Goal: Task Accomplishment & Management: Manage account settings

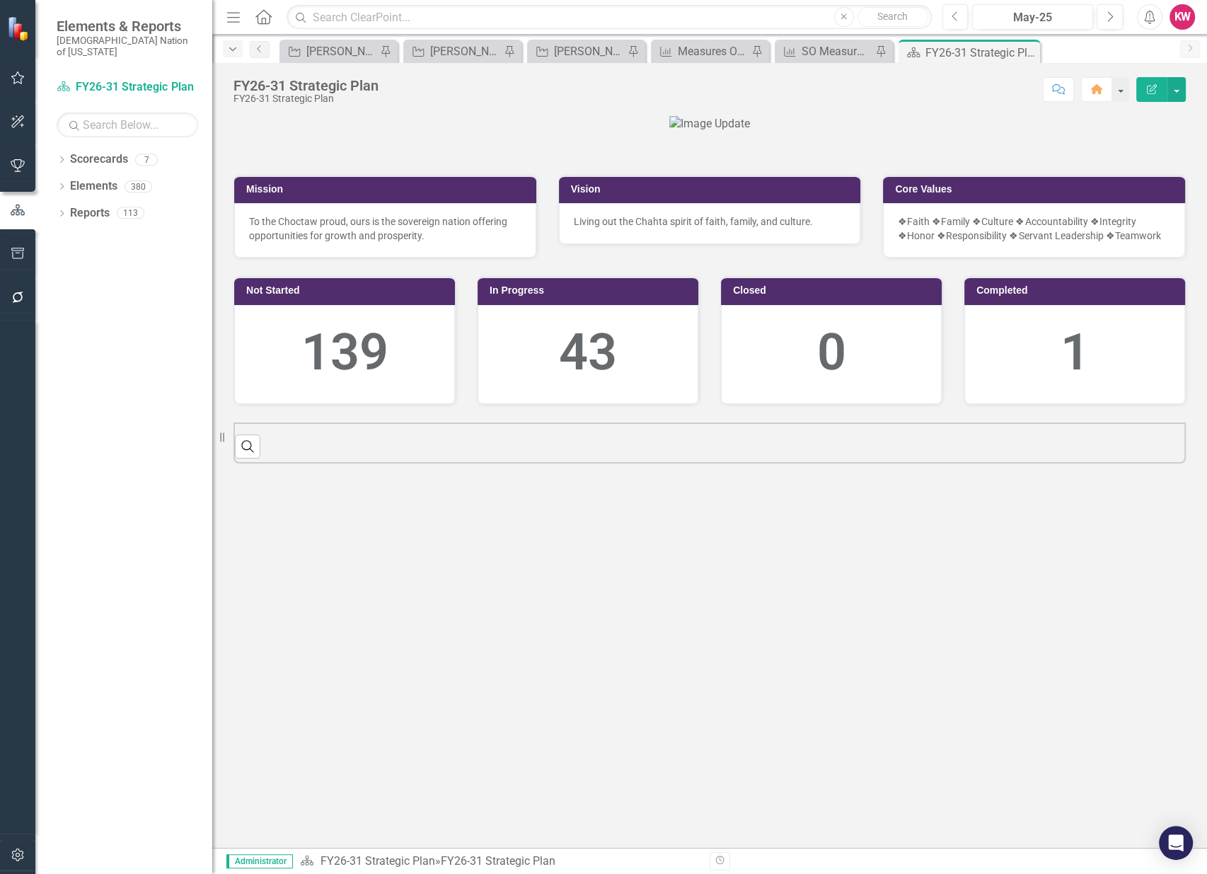
click at [235, 50] on icon "Dropdown" at bounding box center [232, 50] width 13 height 10
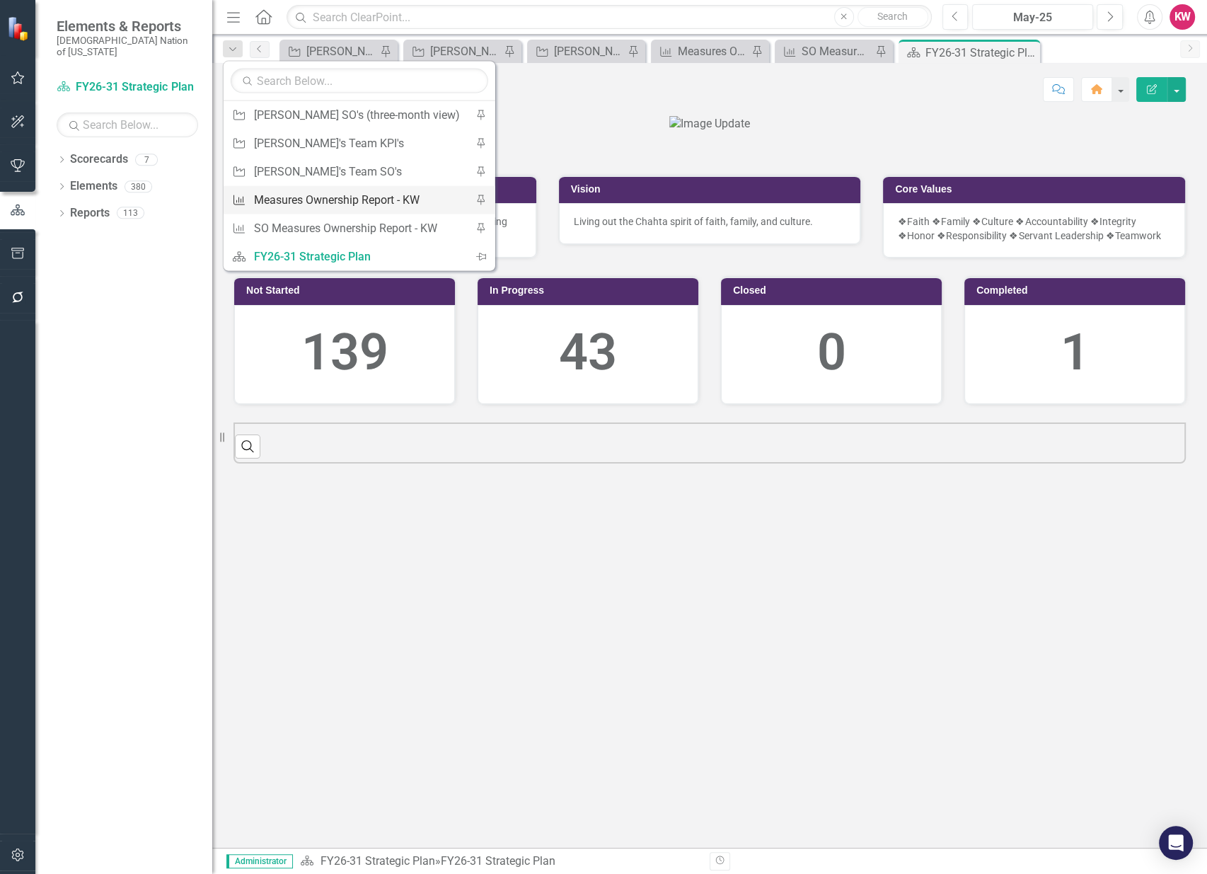
click at [304, 201] on div "Measures Ownership Report - KW" at bounding box center [357, 200] width 206 height 18
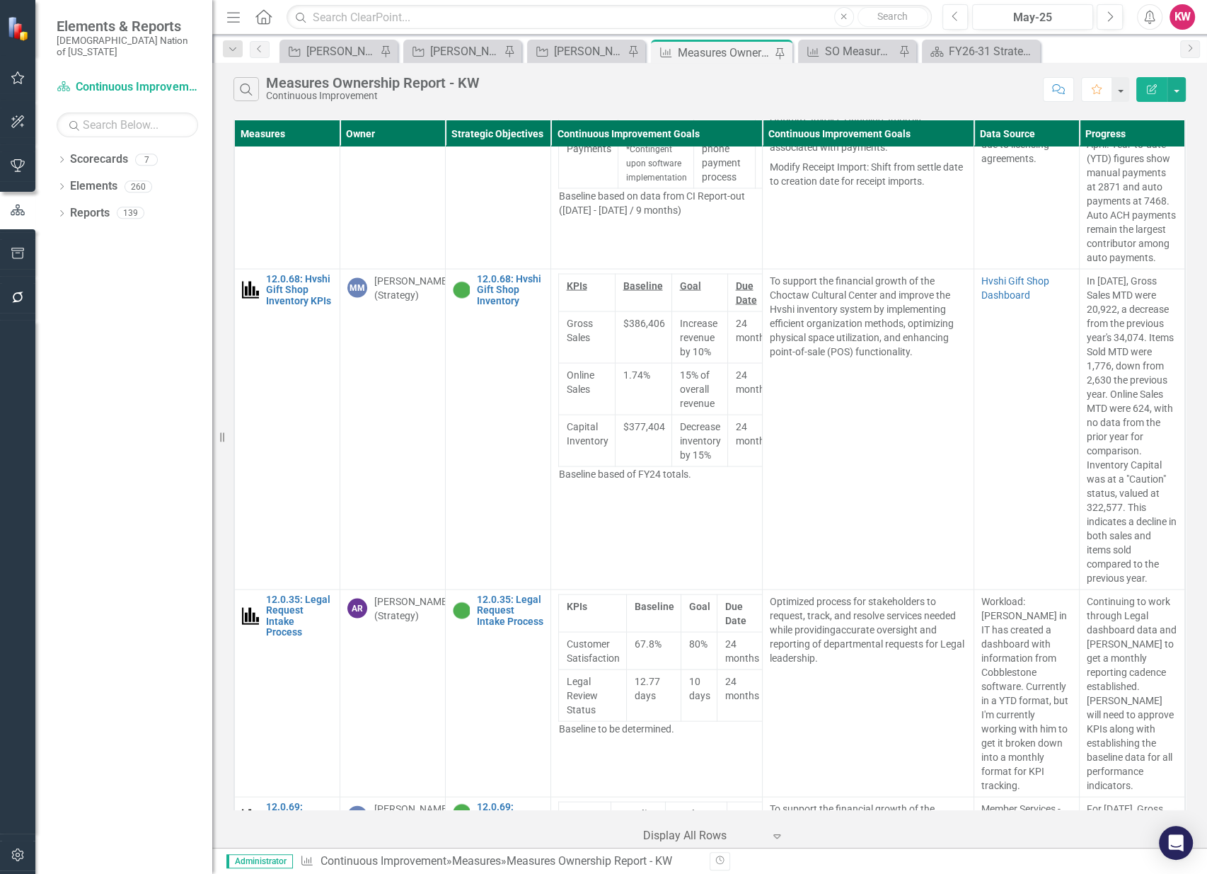
scroll to position [2751, 0]
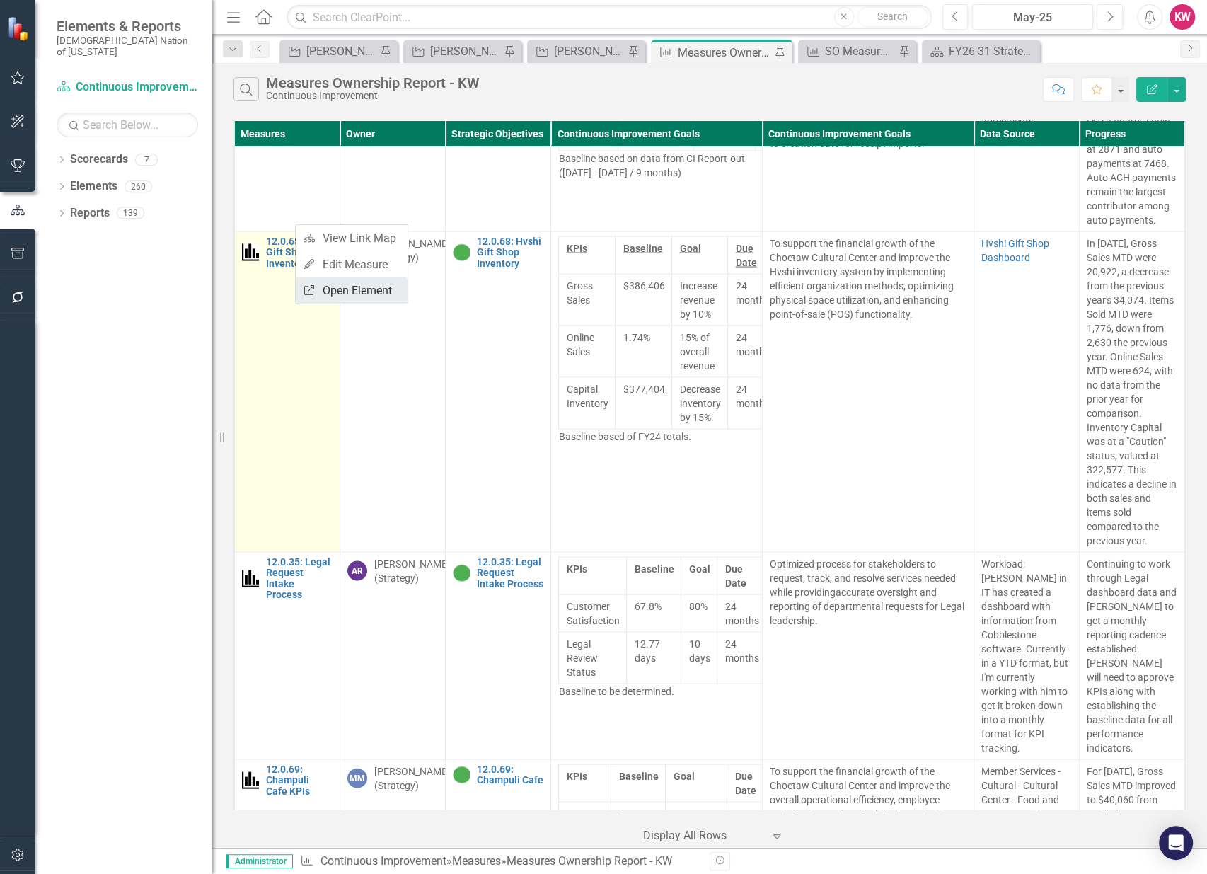
click at [323, 289] on link "Link Open Element" at bounding box center [352, 290] width 112 height 26
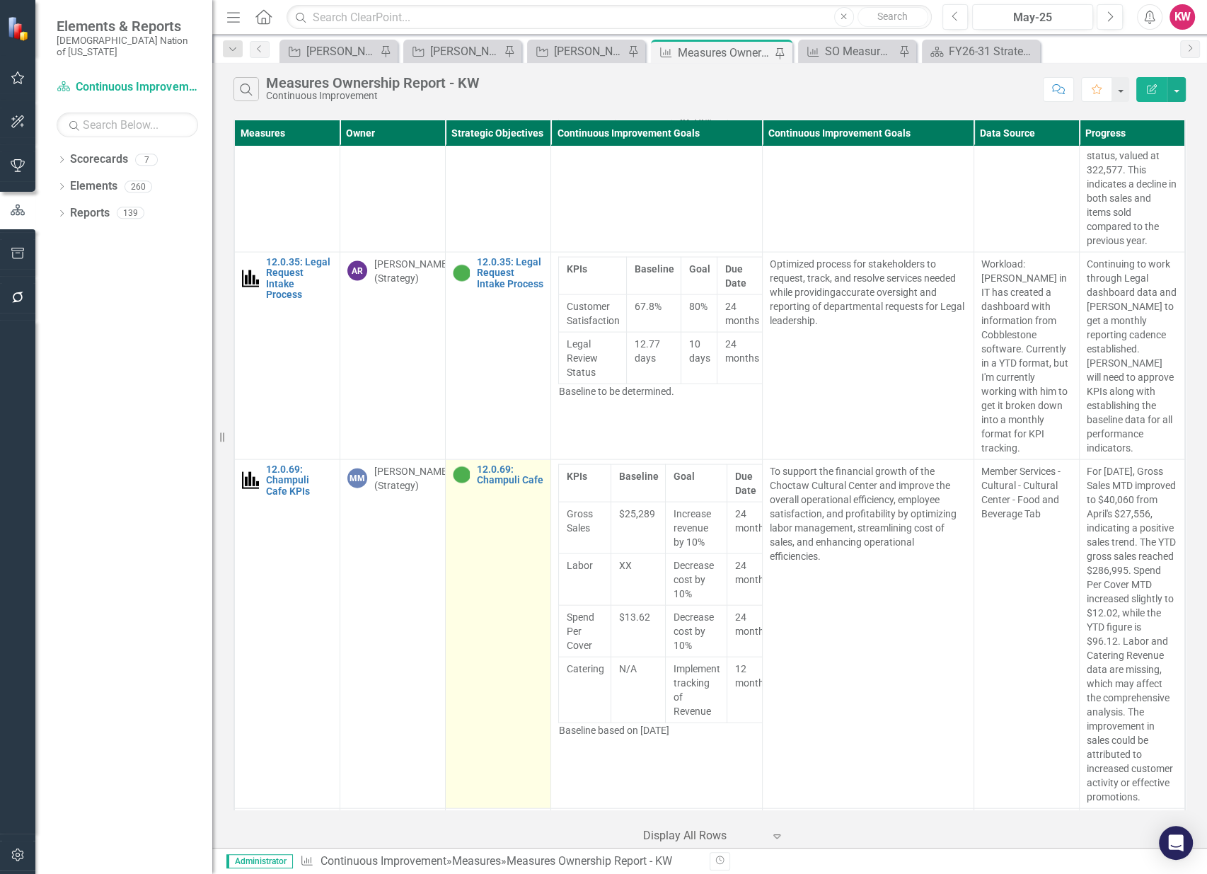
scroll to position [3066, 0]
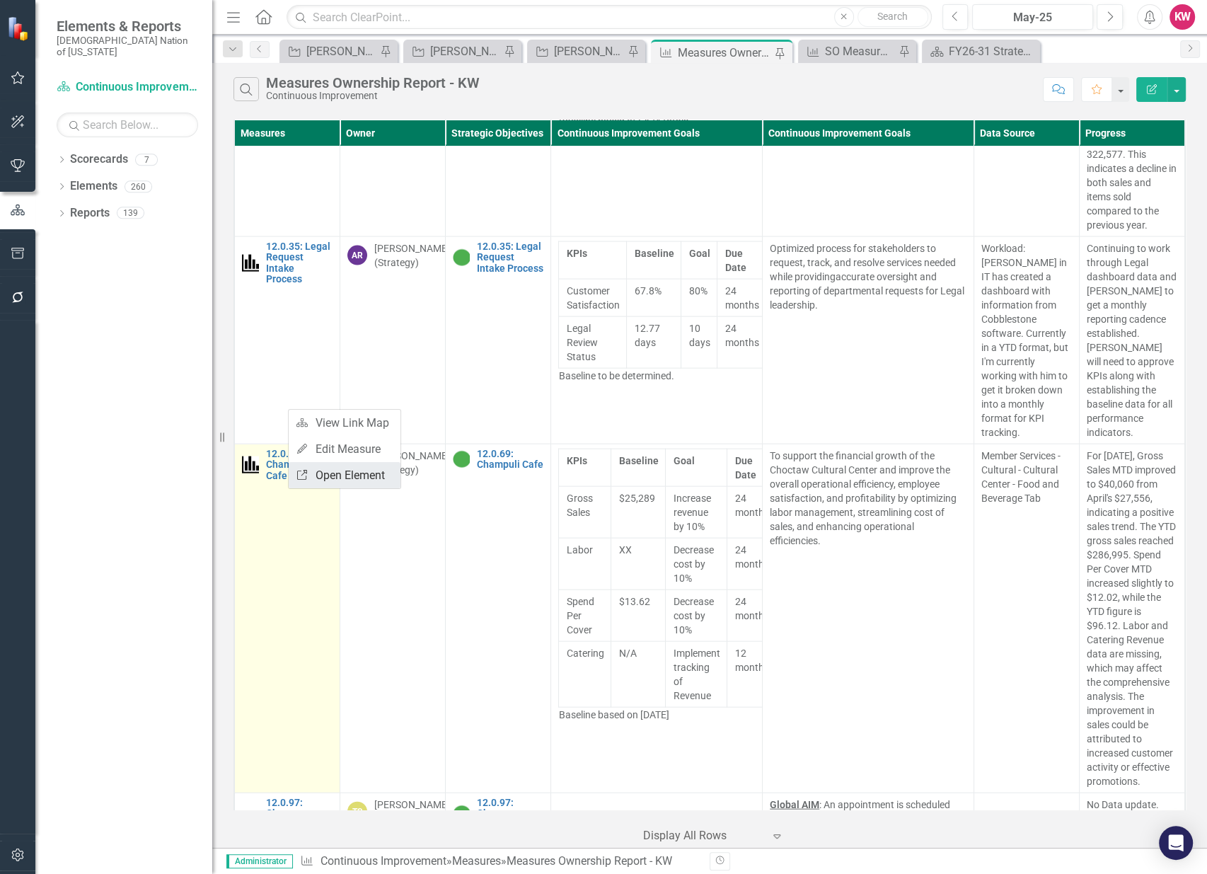
click at [329, 474] on link "Link Open Element" at bounding box center [345, 475] width 112 height 26
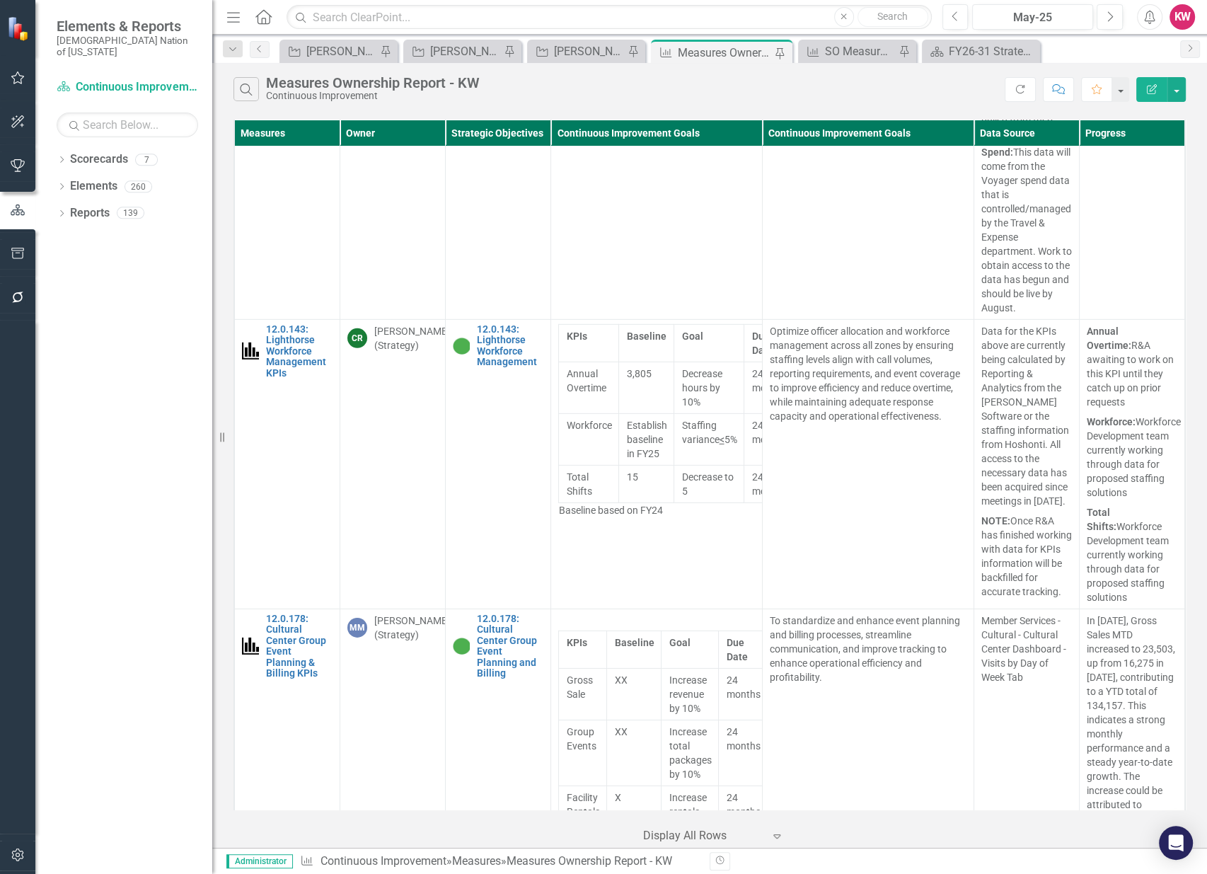
scroll to position [4478, 0]
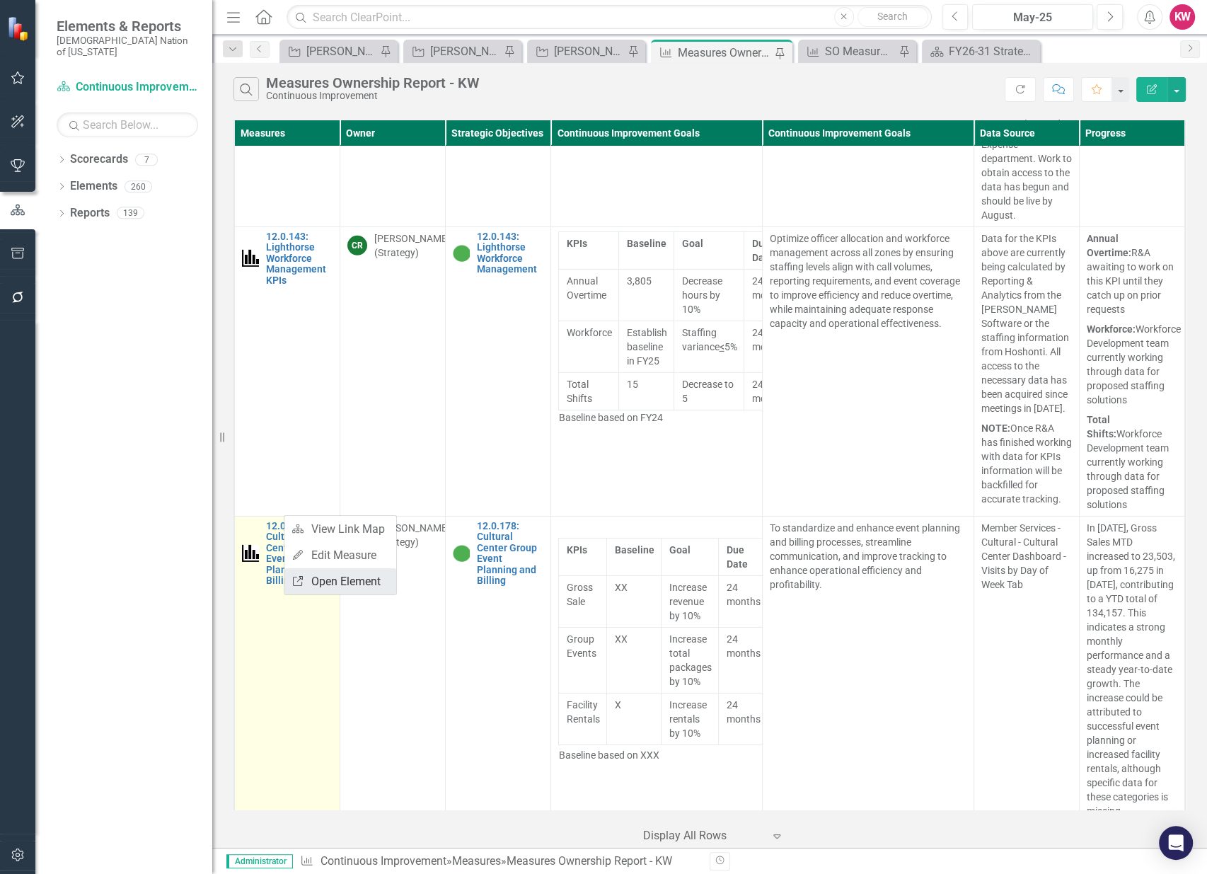
click at [352, 587] on link "Link Open Element" at bounding box center [340, 581] width 112 height 26
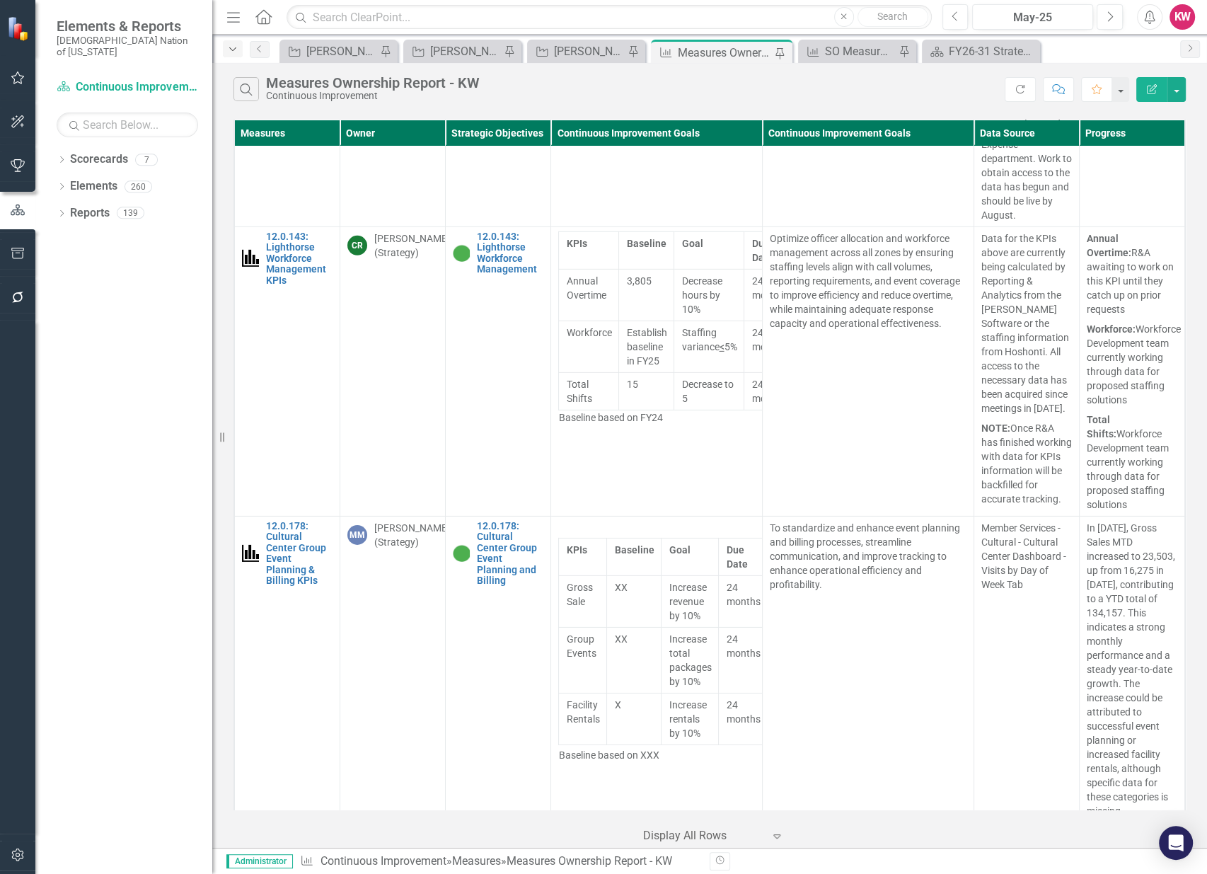
click at [235, 50] on icon "Dropdown" at bounding box center [232, 50] width 13 height 10
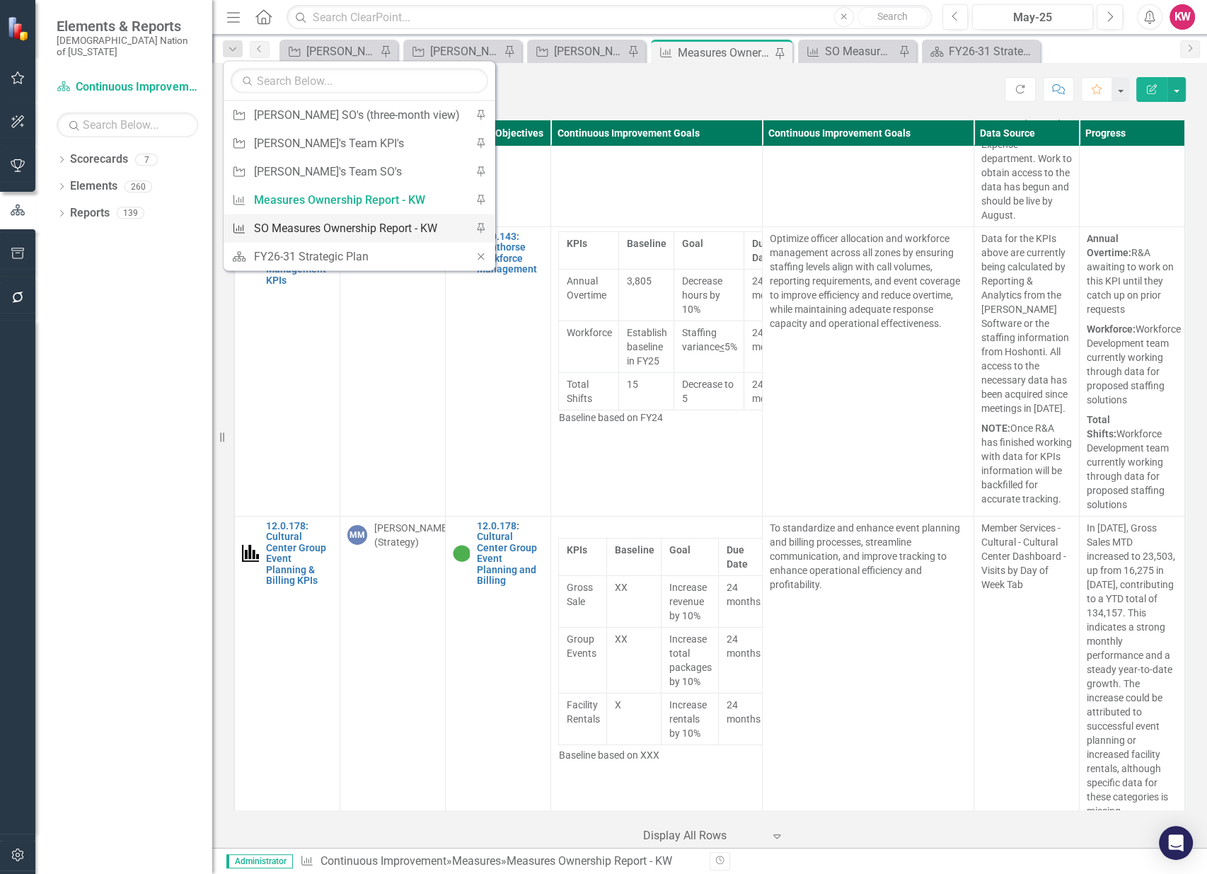
click at [277, 231] on div "SO Measures Ownership Report - KW" at bounding box center [357, 228] width 206 height 18
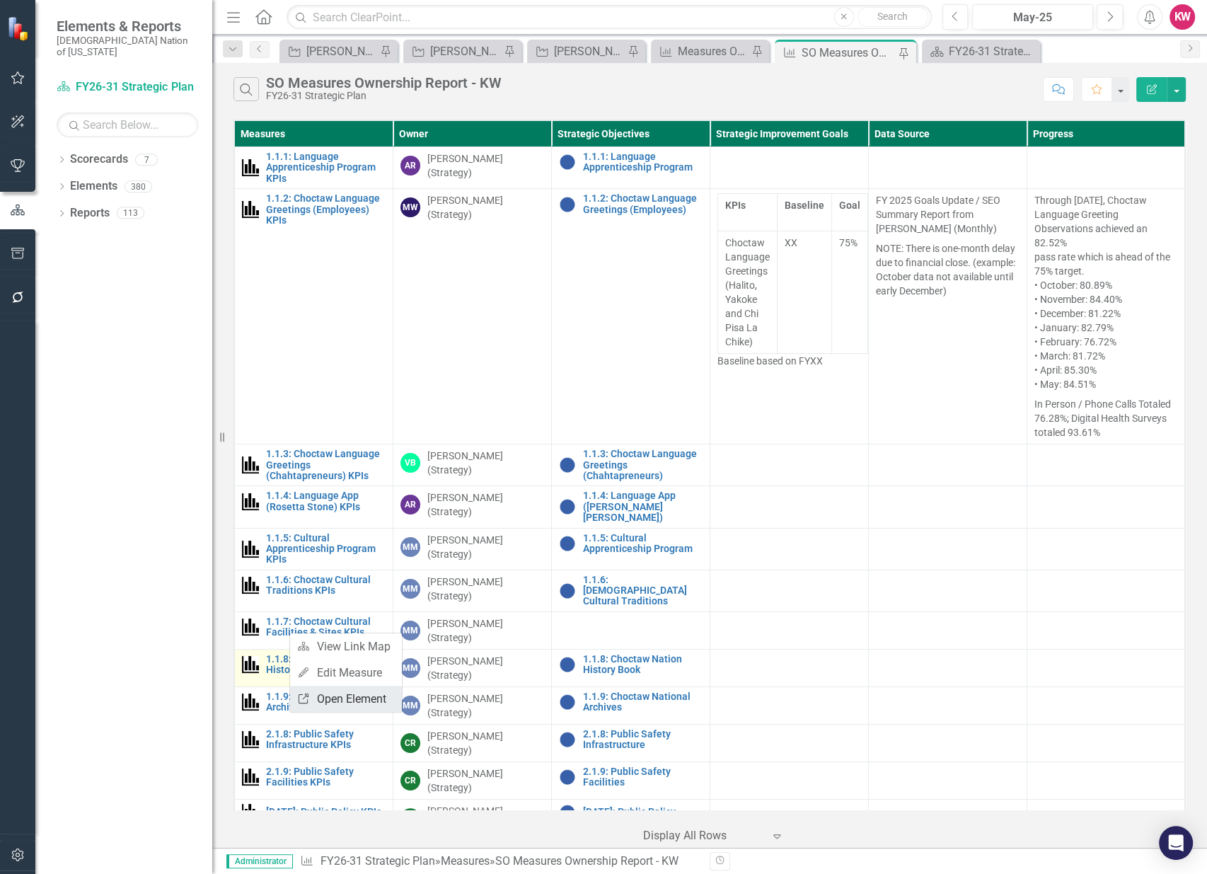
click at [318, 701] on link "Link Open Element" at bounding box center [346, 699] width 112 height 26
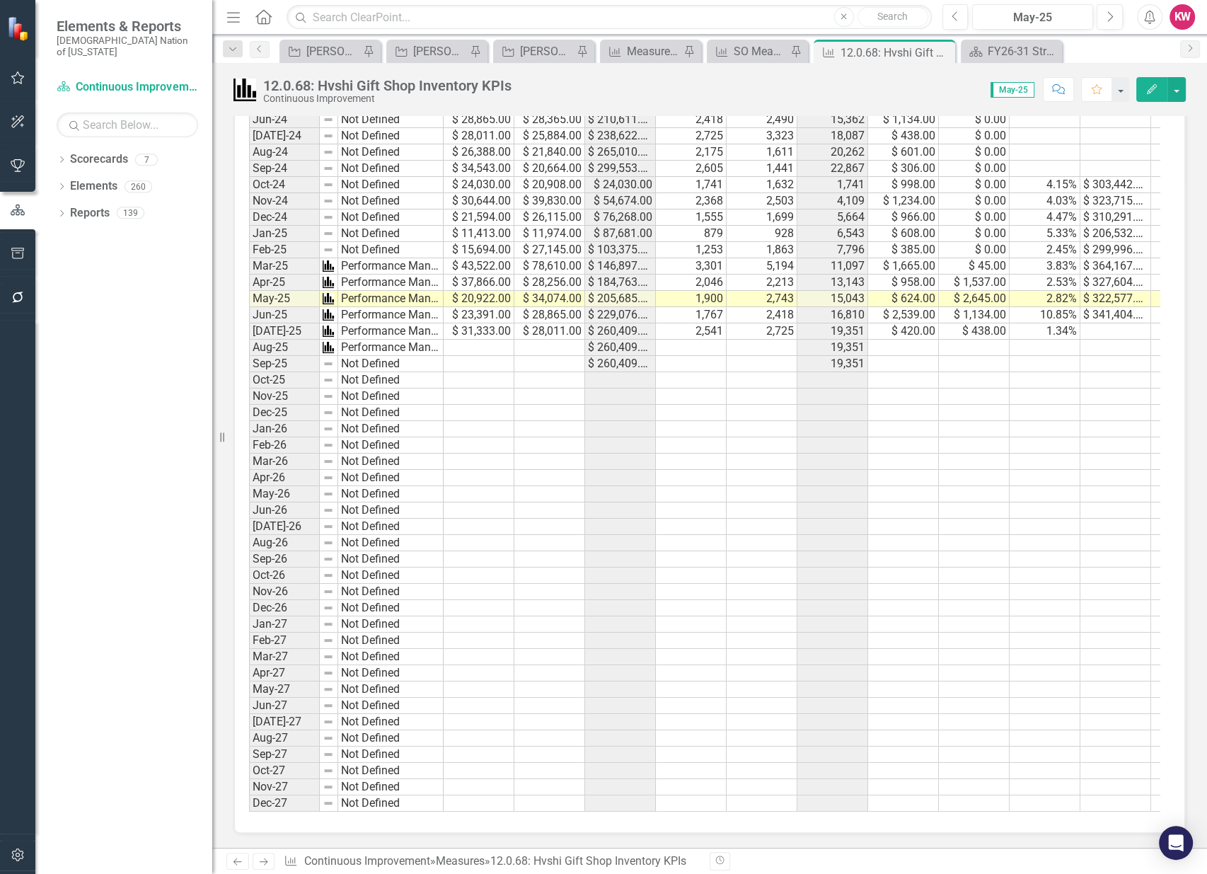
scroll to position [472, 0]
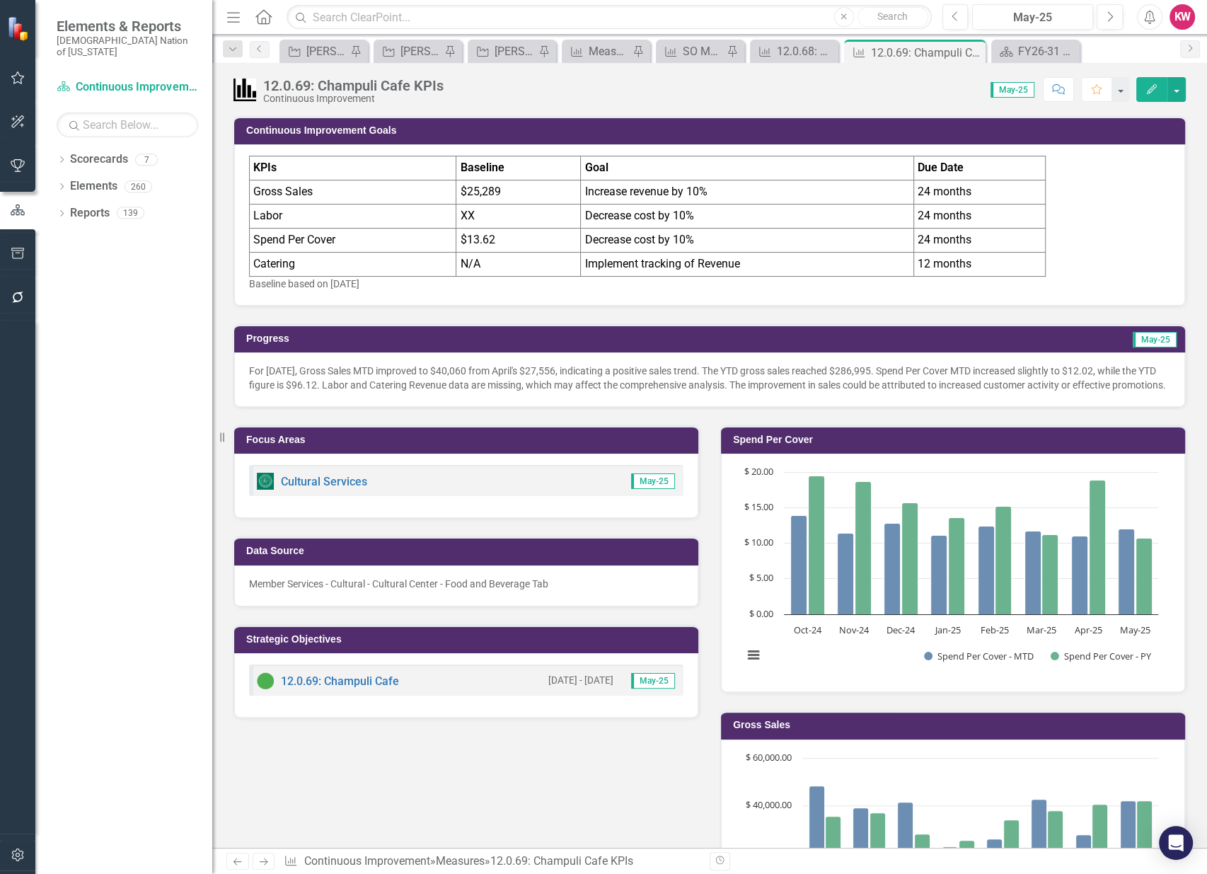
click at [974, 211] on td "24 months" at bounding box center [980, 216] width 132 height 24
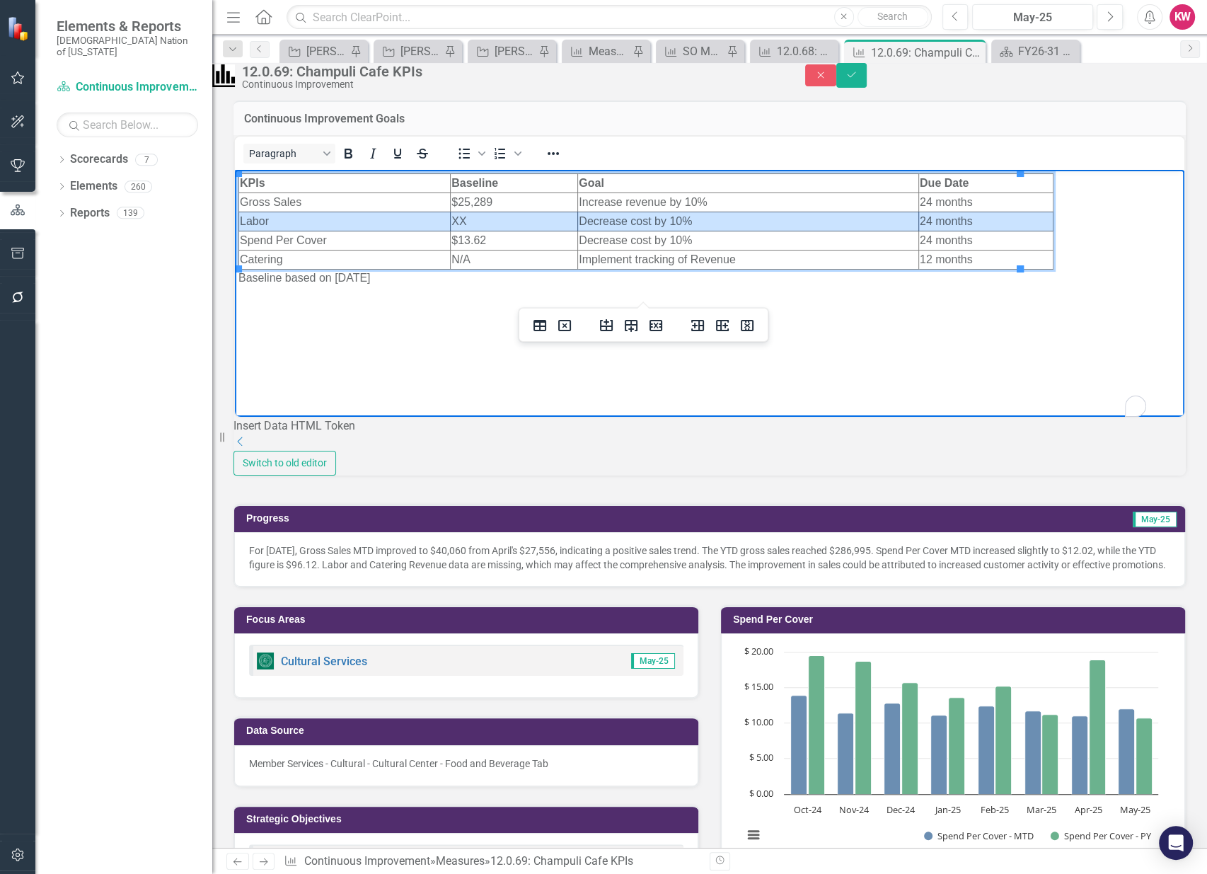
drag, startPoint x: 963, startPoint y: 219, endPoint x: 369, endPoint y: 217, distance: 594.4
click at [369, 217] on tr "Labor XX Decrease cost by 10% 24 months" at bounding box center [646, 221] width 814 height 19
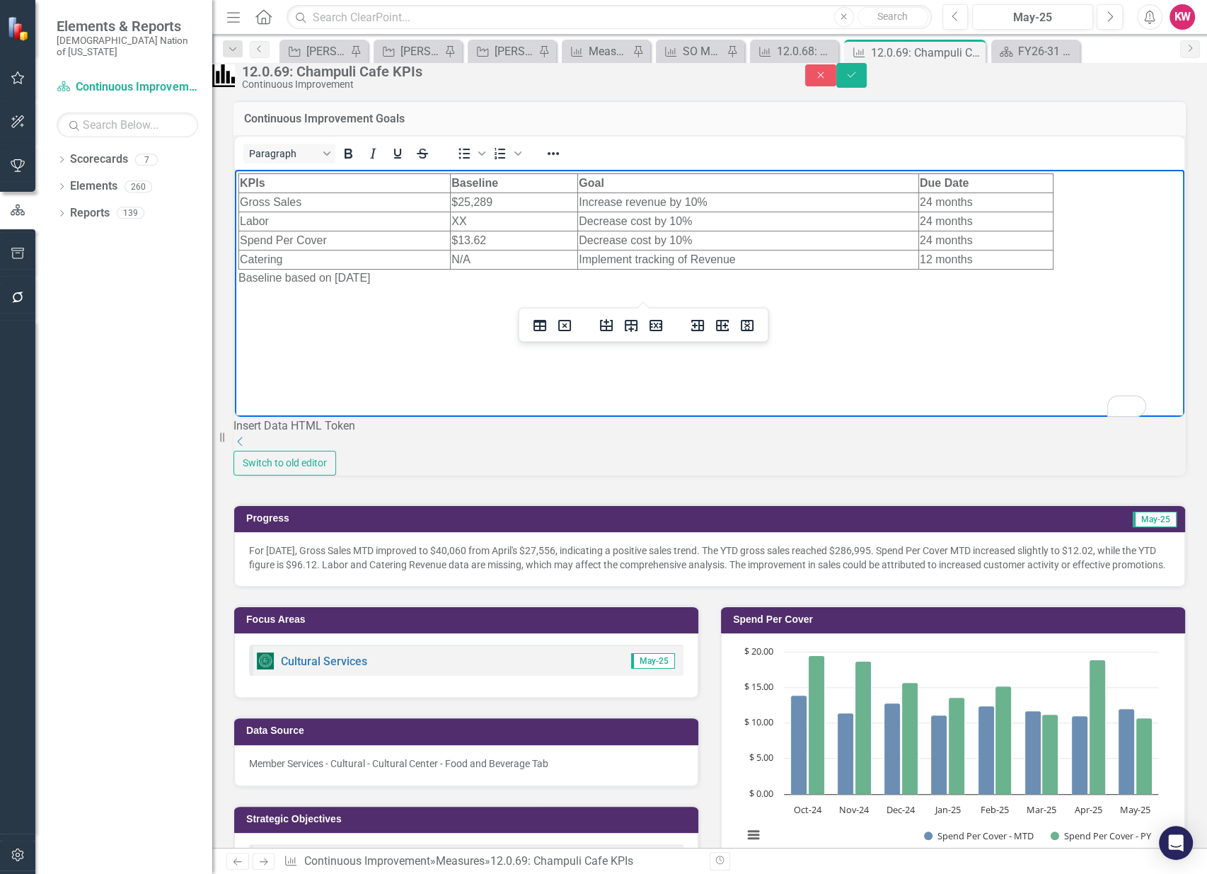
drag, startPoint x: 369, startPoint y: 217, endPoint x: 792, endPoint y: 340, distance: 440.9
click at [792, 340] on body "KPIs Baseline Goal Due Date Gross Sales $25,289 Increase revenue by 10% 24 mont…" at bounding box center [710, 276] width 950 height 212
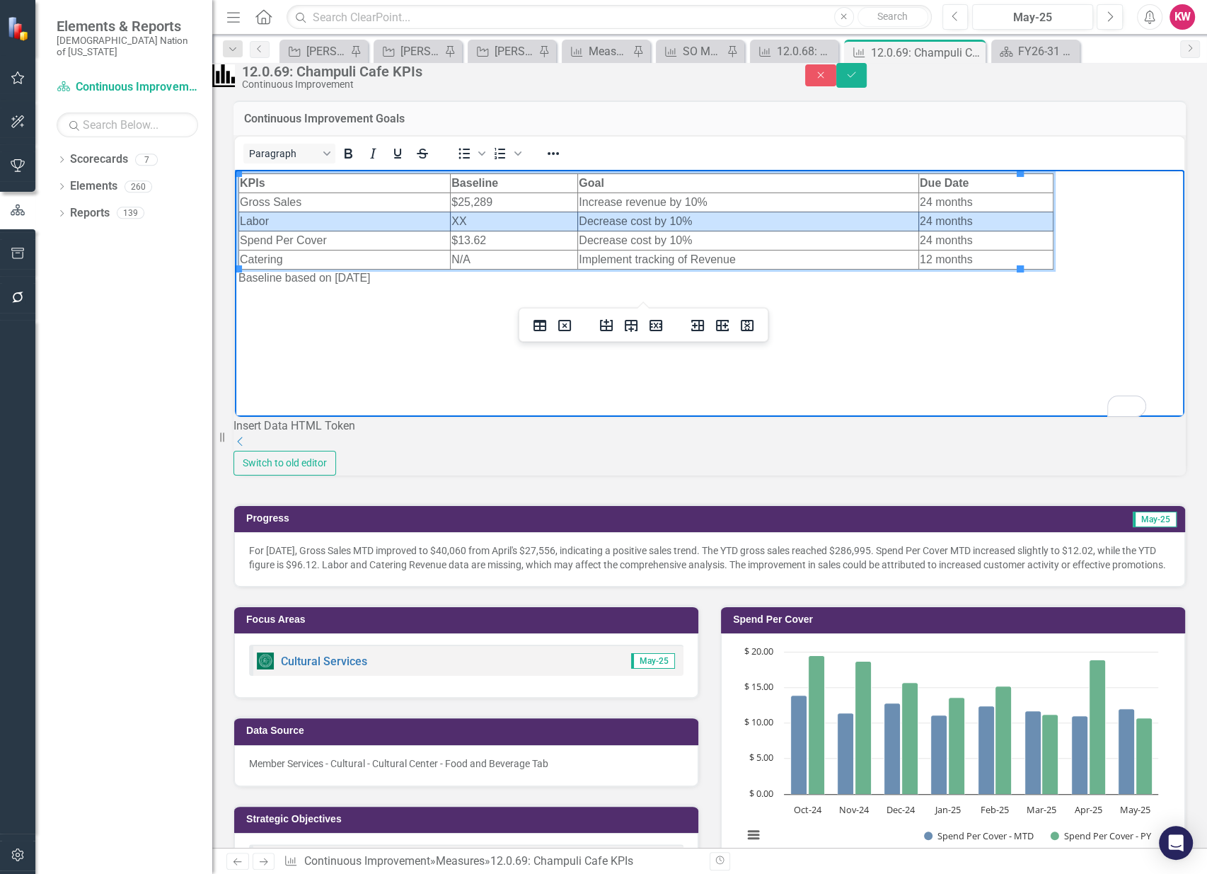
drag, startPoint x: 965, startPoint y: 220, endPoint x: 292, endPoint y: 218, distance: 672.9
click at [292, 218] on tr "Labor XX Decrease cost by 10% 24 months" at bounding box center [646, 221] width 814 height 19
drag, startPoint x: 290, startPoint y: 219, endPoint x: 662, endPoint y: 362, distance: 398.7
click at [662, 362] on body "KPIs Baseline Goal Due Date Gross Sales $25,289 Increase revenue by 10% 24 mont…" at bounding box center [710, 276] width 950 height 212
drag, startPoint x: 967, startPoint y: 221, endPoint x: 310, endPoint y: 219, distance: 656.6
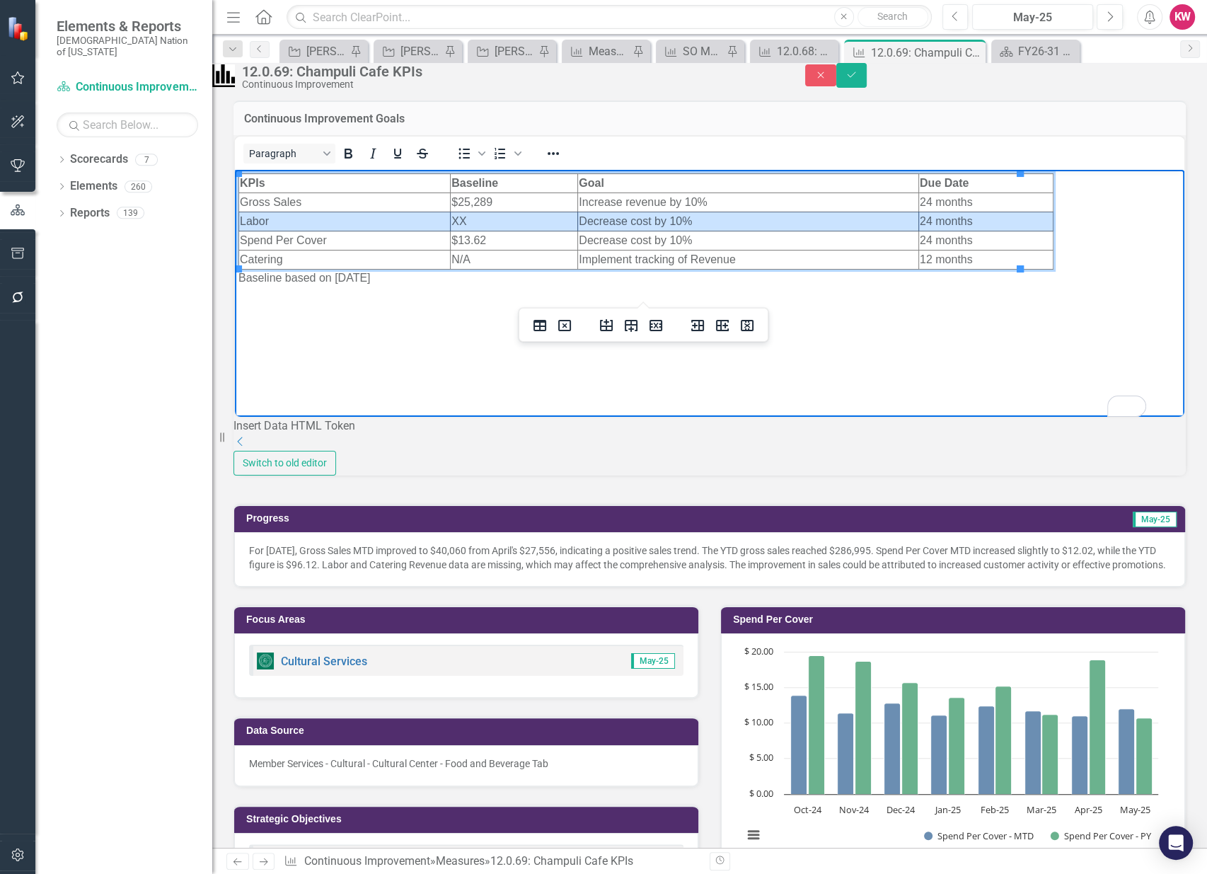
click at [310, 219] on tr "Labor XX Decrease cost by 10% 24 months" at bounding box center [646, 221] width 814 height 19
click at [653, 324] on icon "Delete row" at bounding box center [655, 325] width 17 height 17
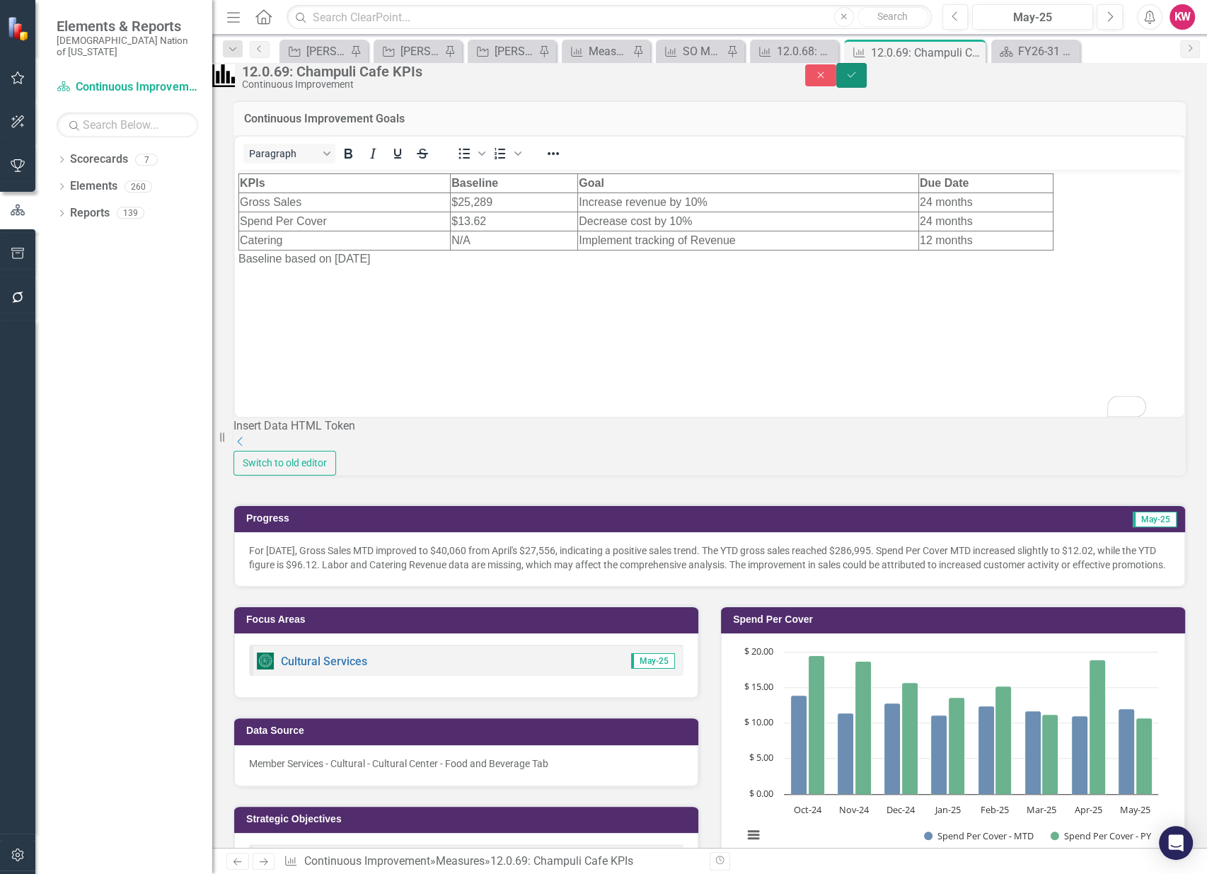
click at [858, 80] on icon "Save" at bounding box center [852, 75] width 13 height 10
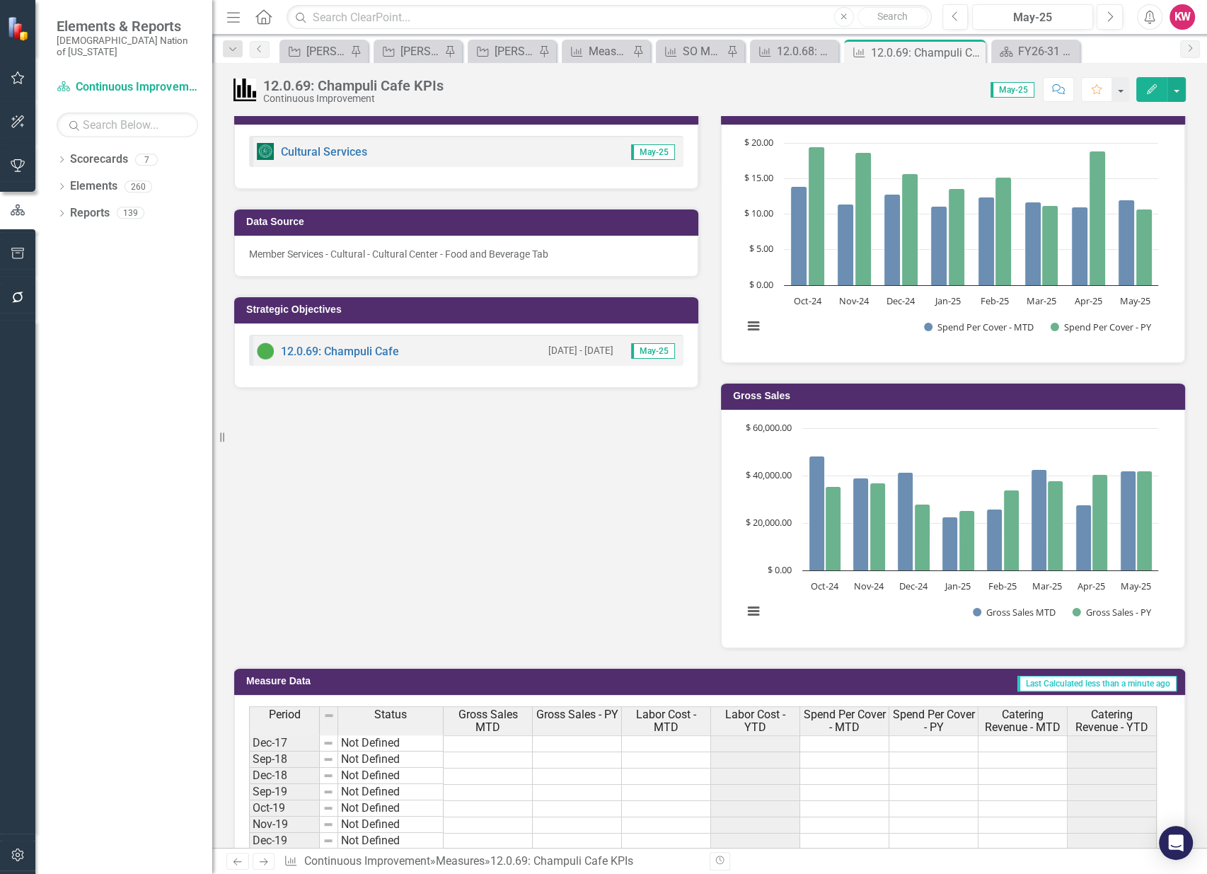
scroll to position [393, 0]
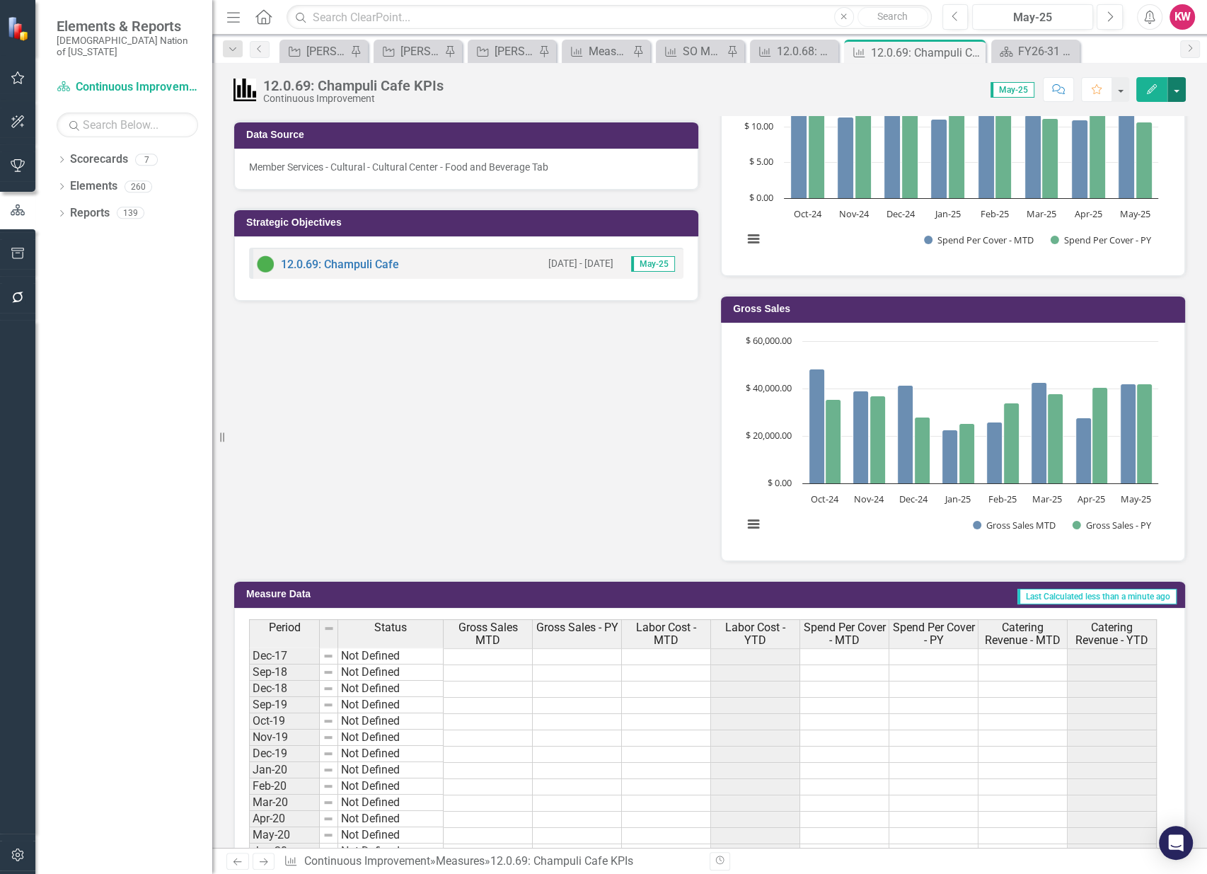
click at [1177, 83] on button "button" at bounding box center [1177, 89] width 18 height 25
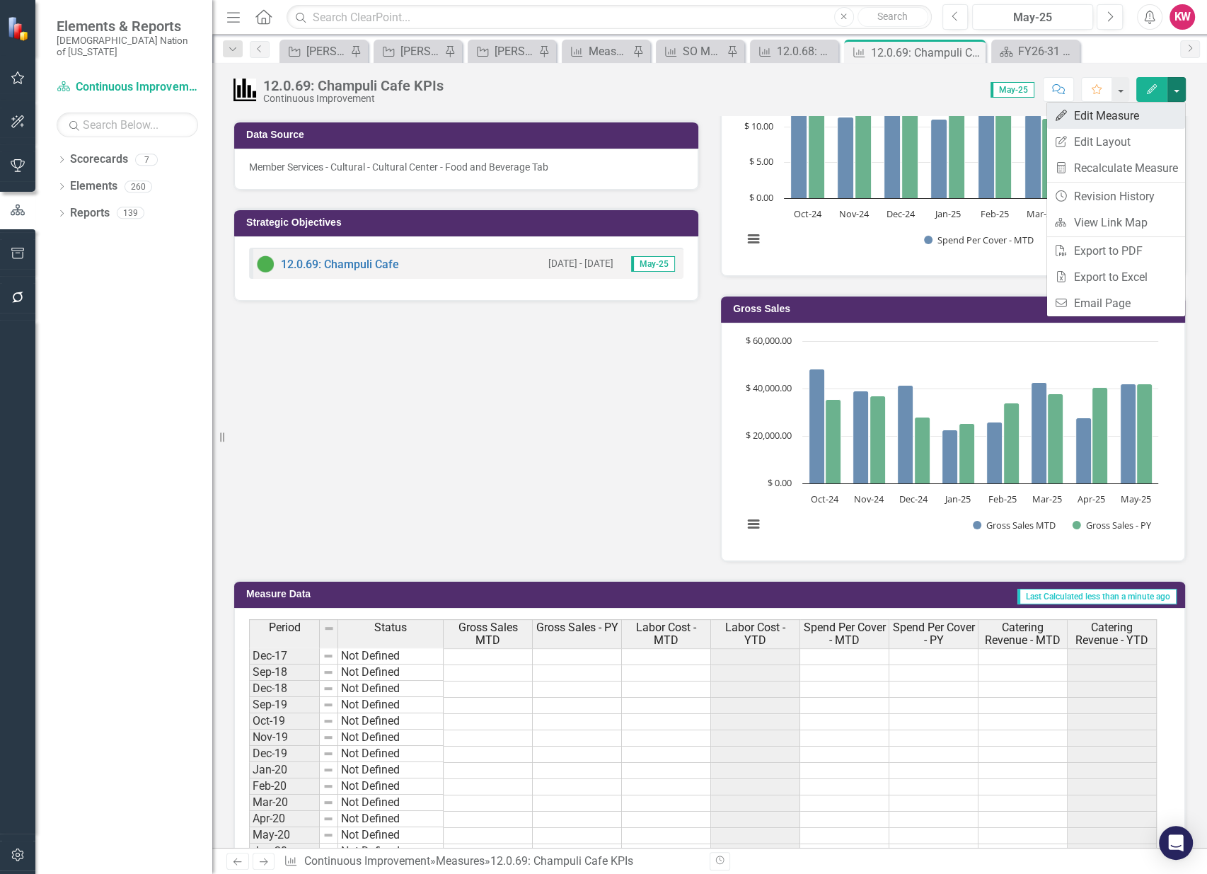
click at [1109, 120] on link "Edit Edit Measure" at bounding box center [1116, 116] width 138 height 26
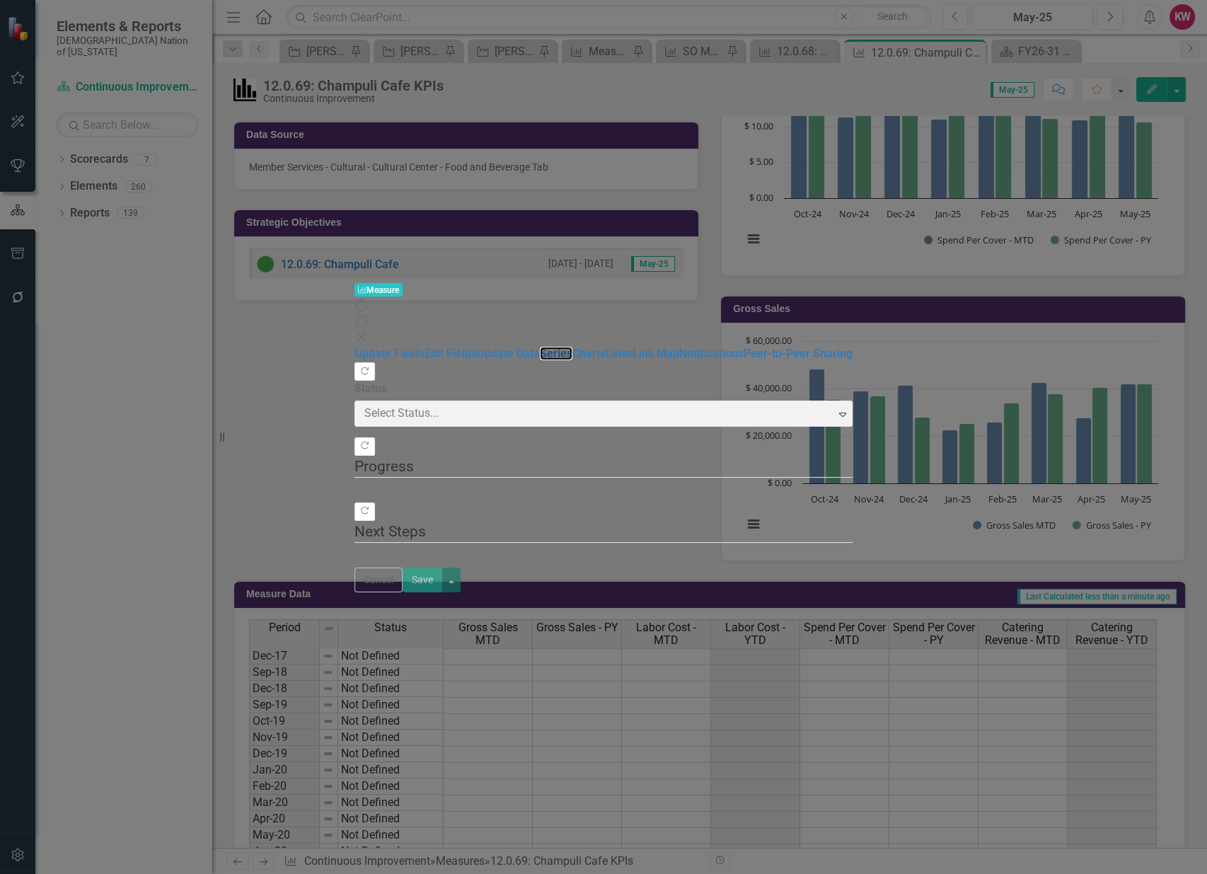
click at [540, 347] on link "Series" at bounding box center [556, 353] width 33 height 13
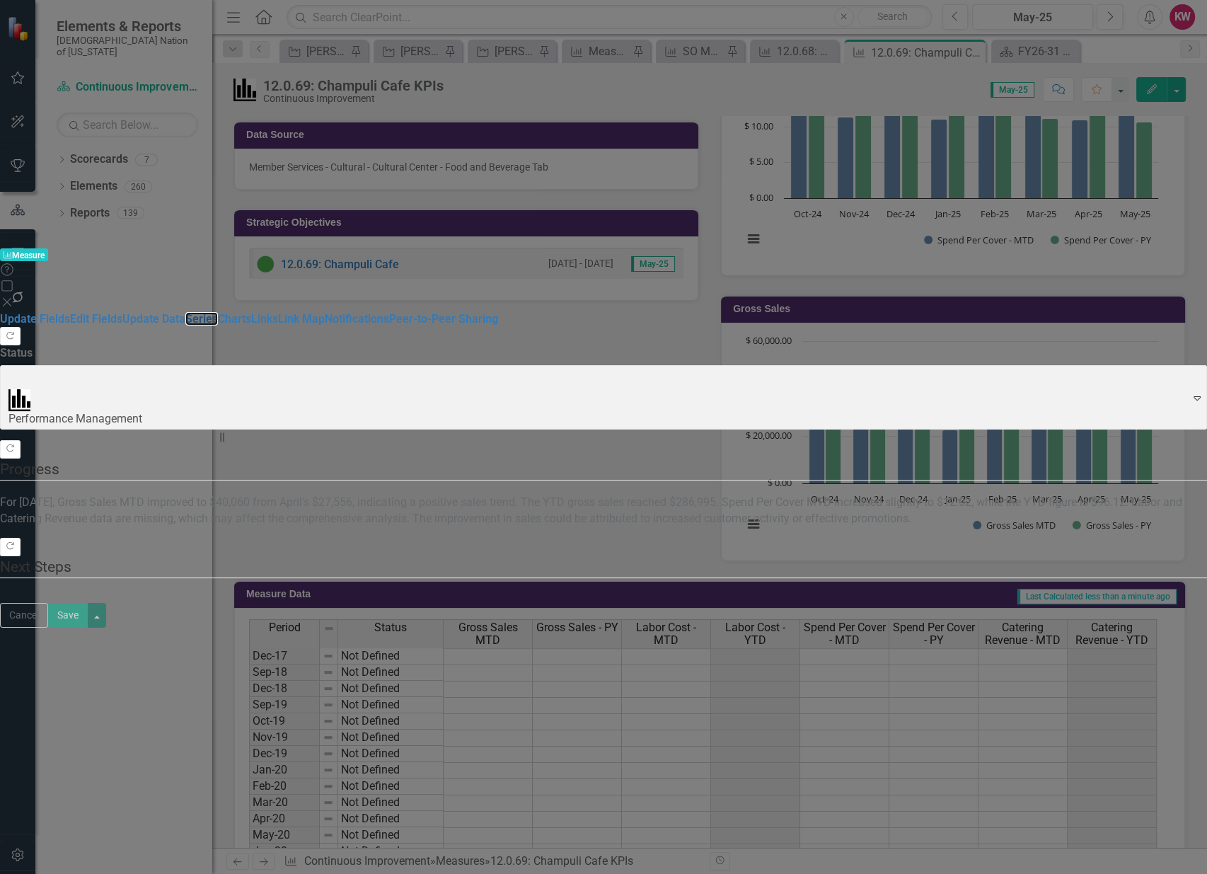
click at [185, 312] on link "Series" at bounding box center [201, 318] width 33 height 13
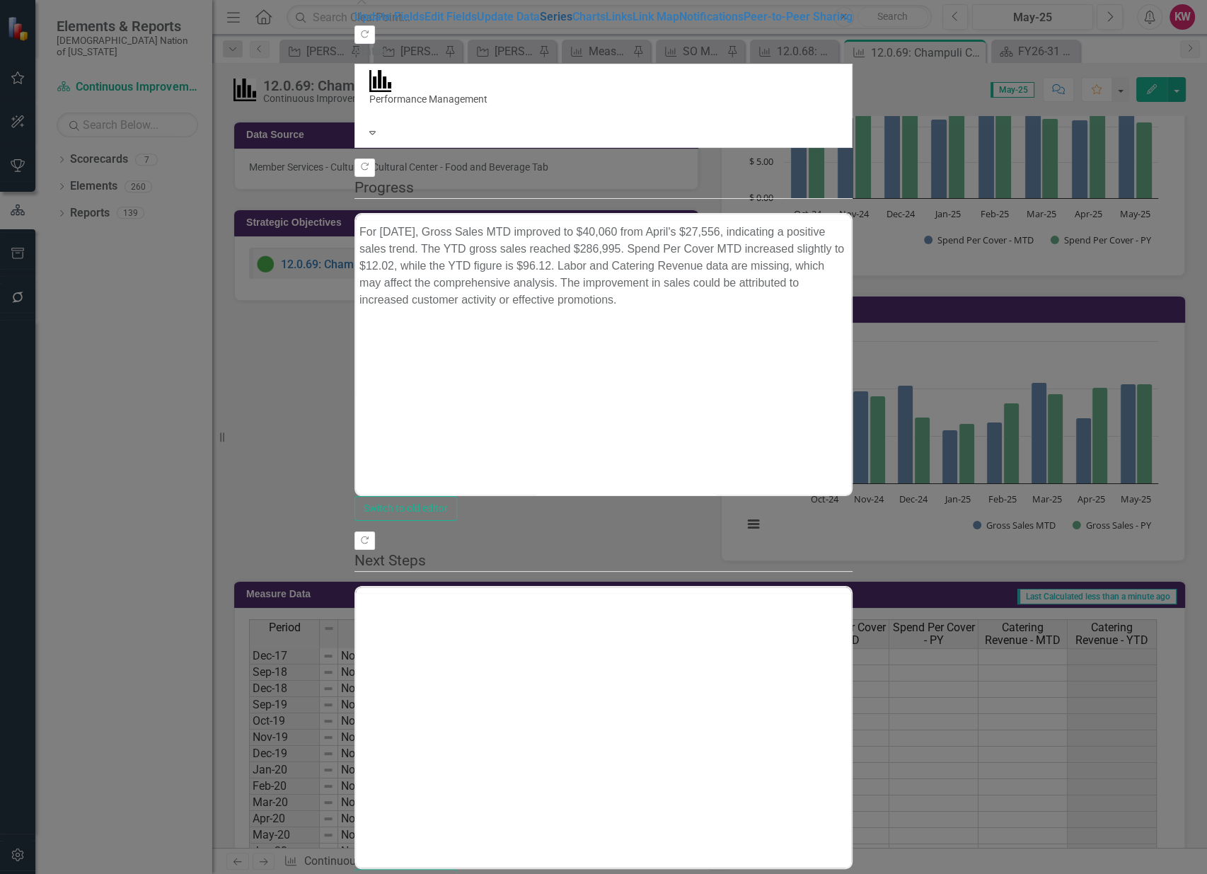
scroll to position [0, 0]
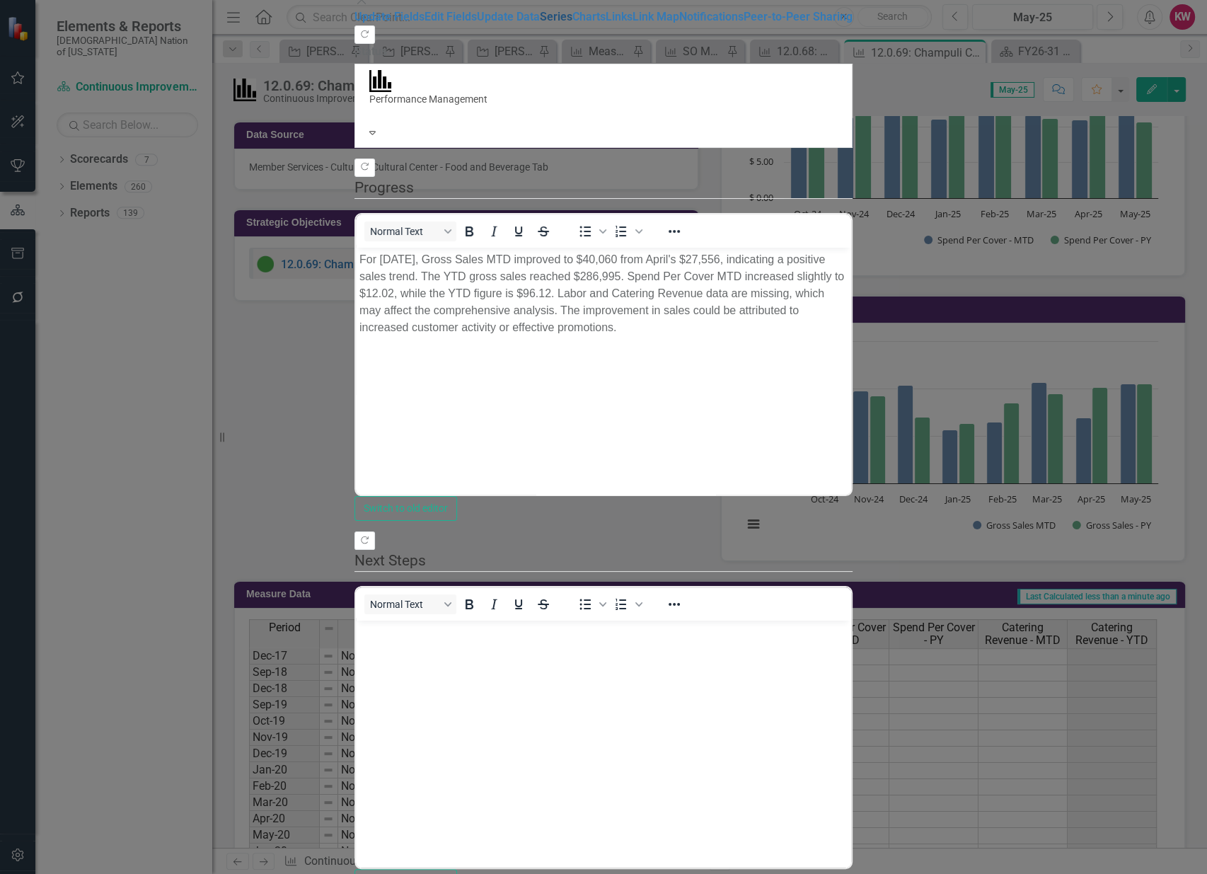
click at [540, 23] on link "Series" at bounding box center [556, 16] width 33 height 13
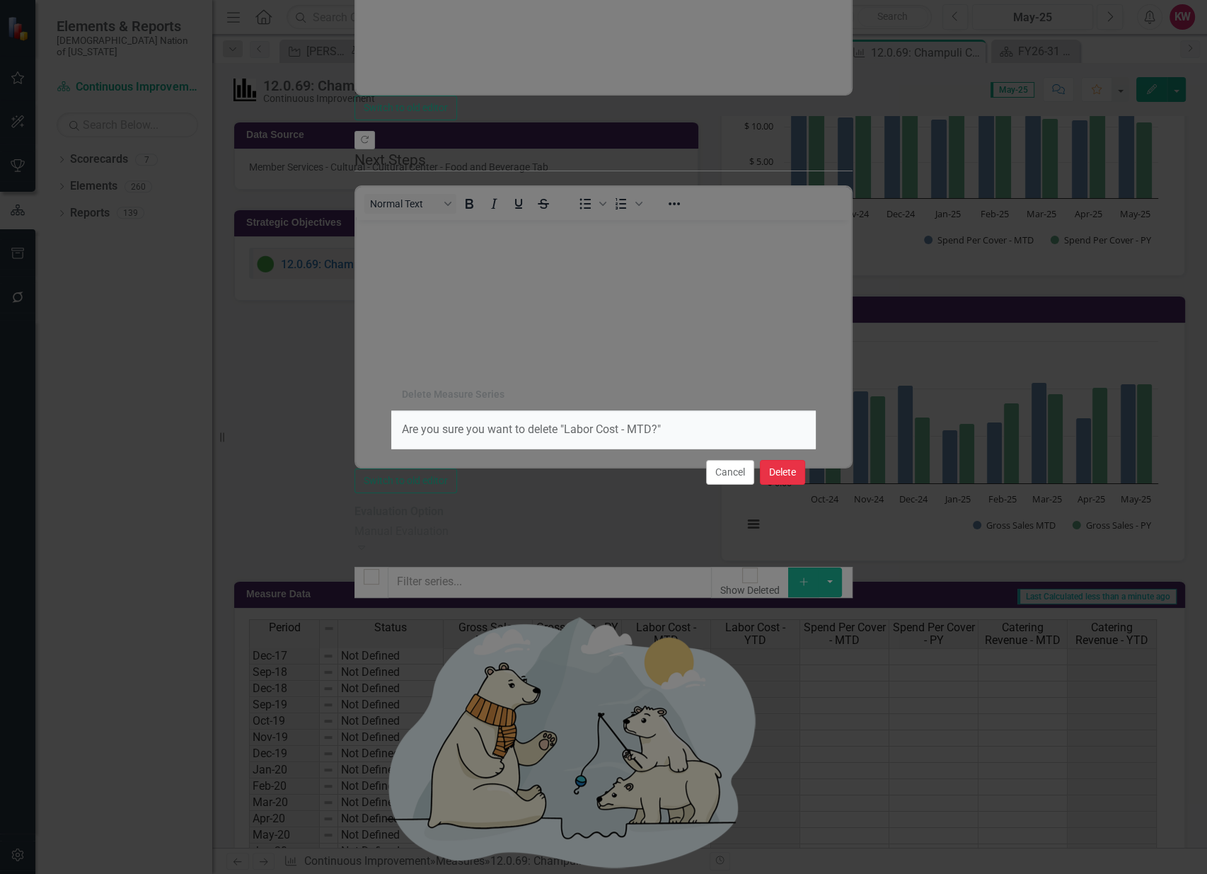
click at [788, 471] on button "Delete" at bounding box center [782, 472] width 45 height 25
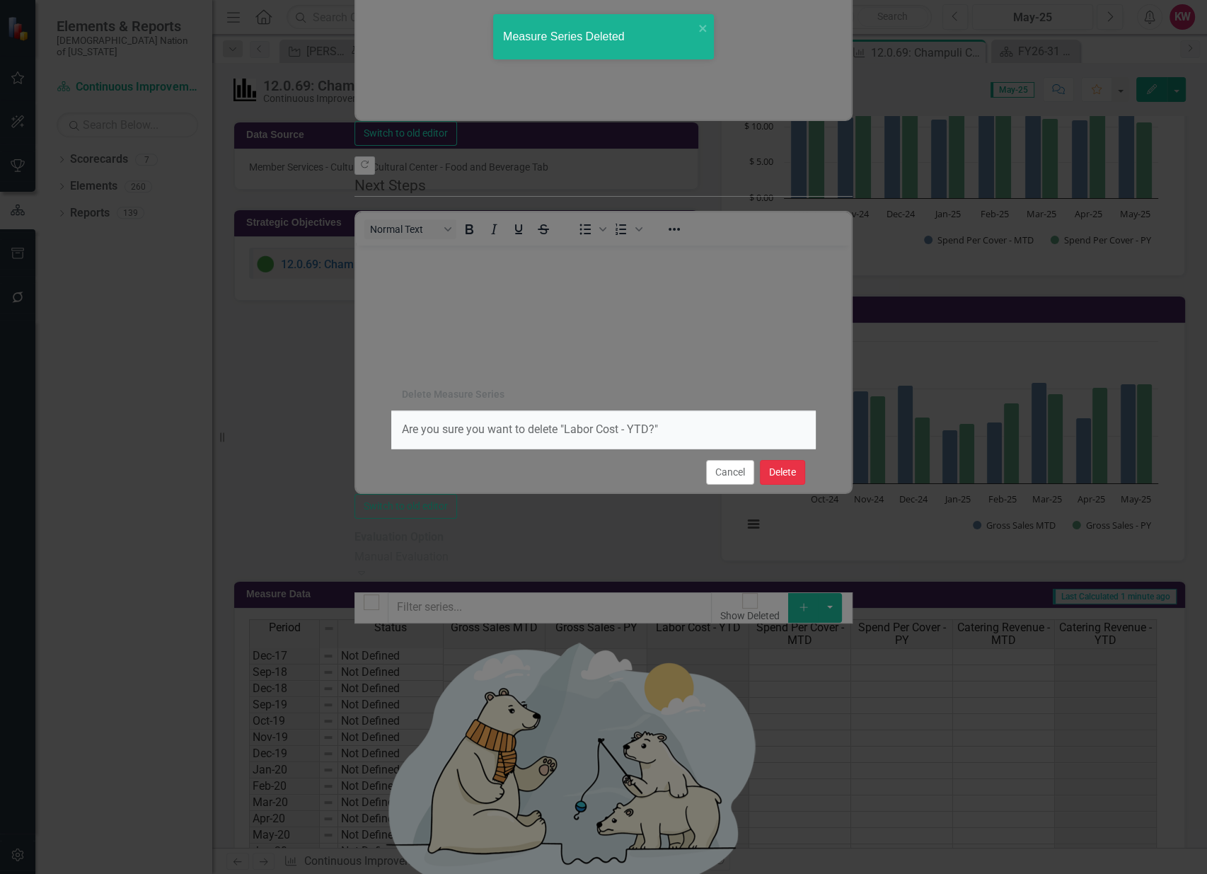
click at [793, 469] on button "Delete" at bounding box center [782, 472] width 45 height 25
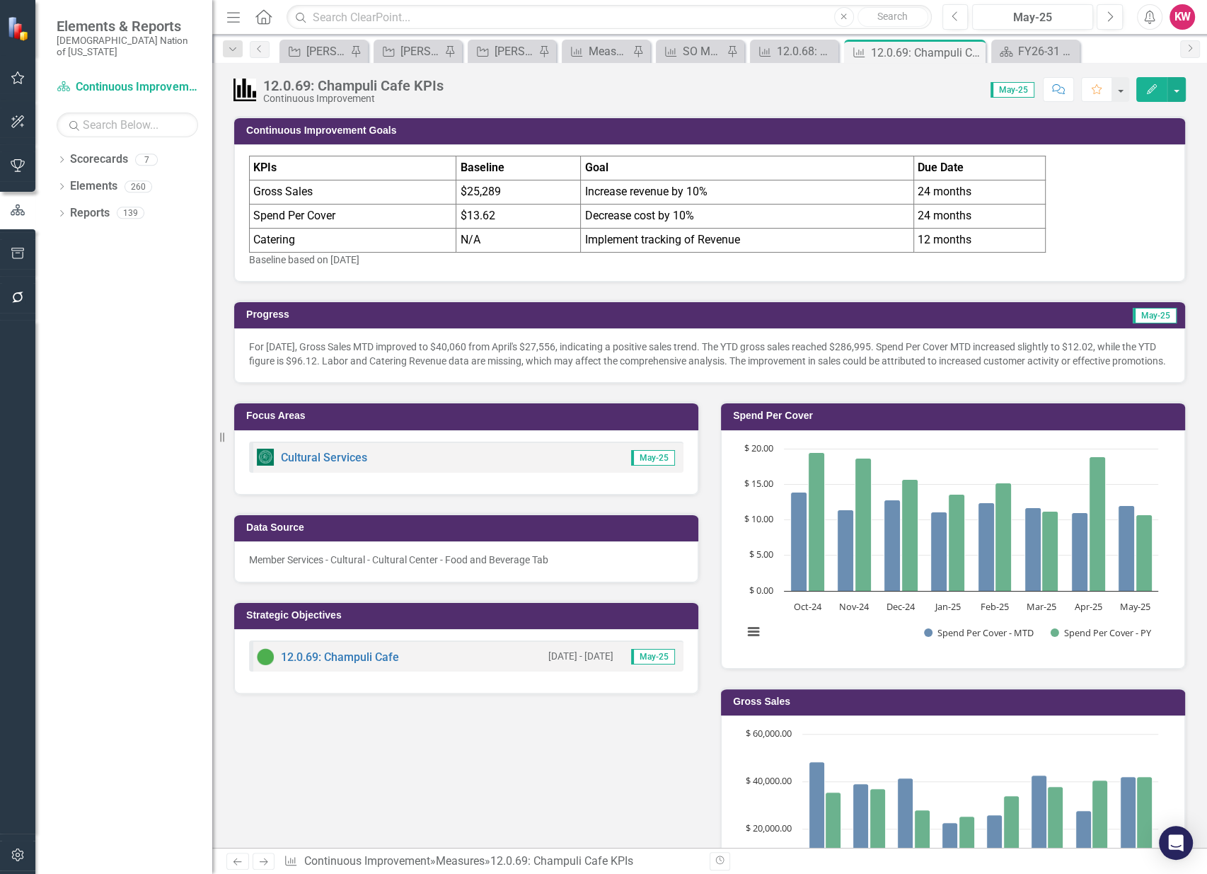
scroll to position [393, 0]
